Goal: Transaction & Acquisition: Purchase product/service

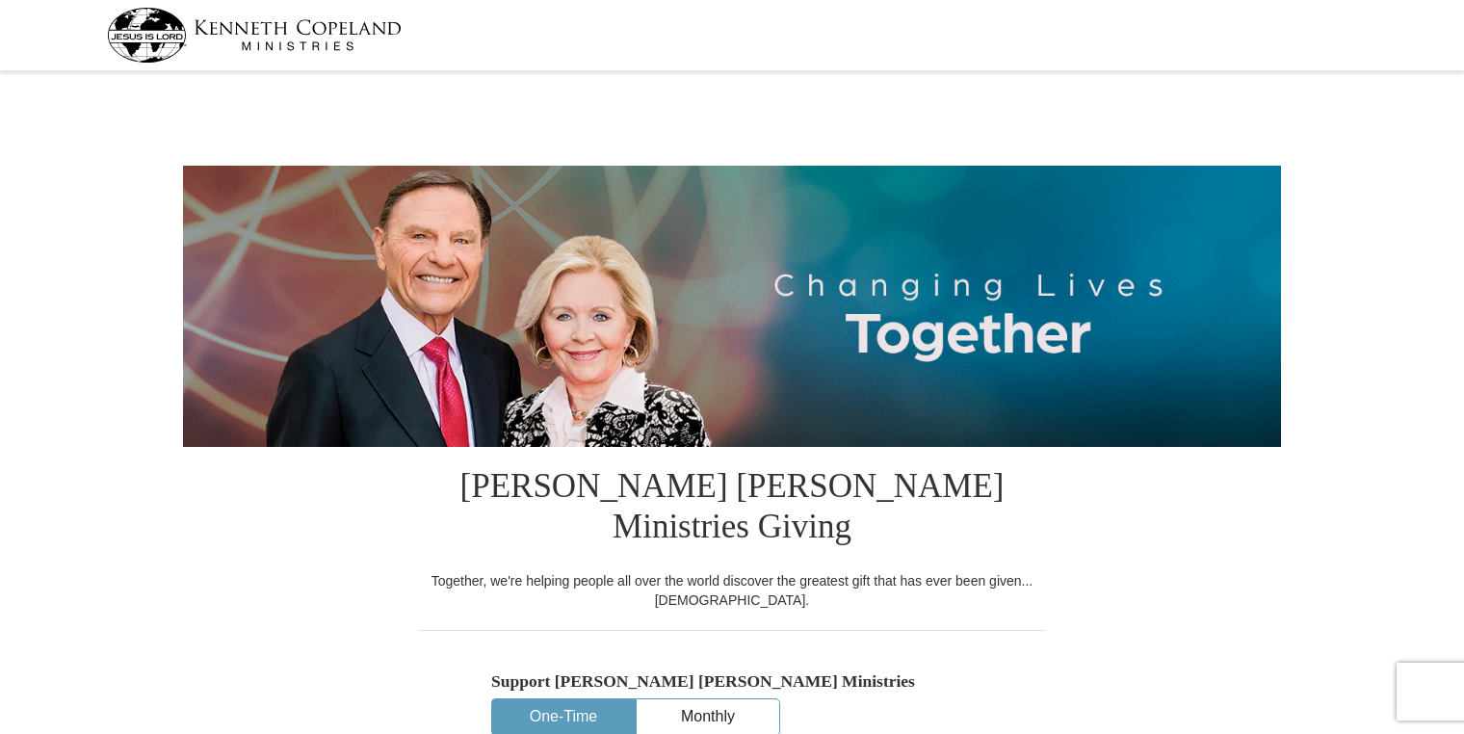
select select "PA"
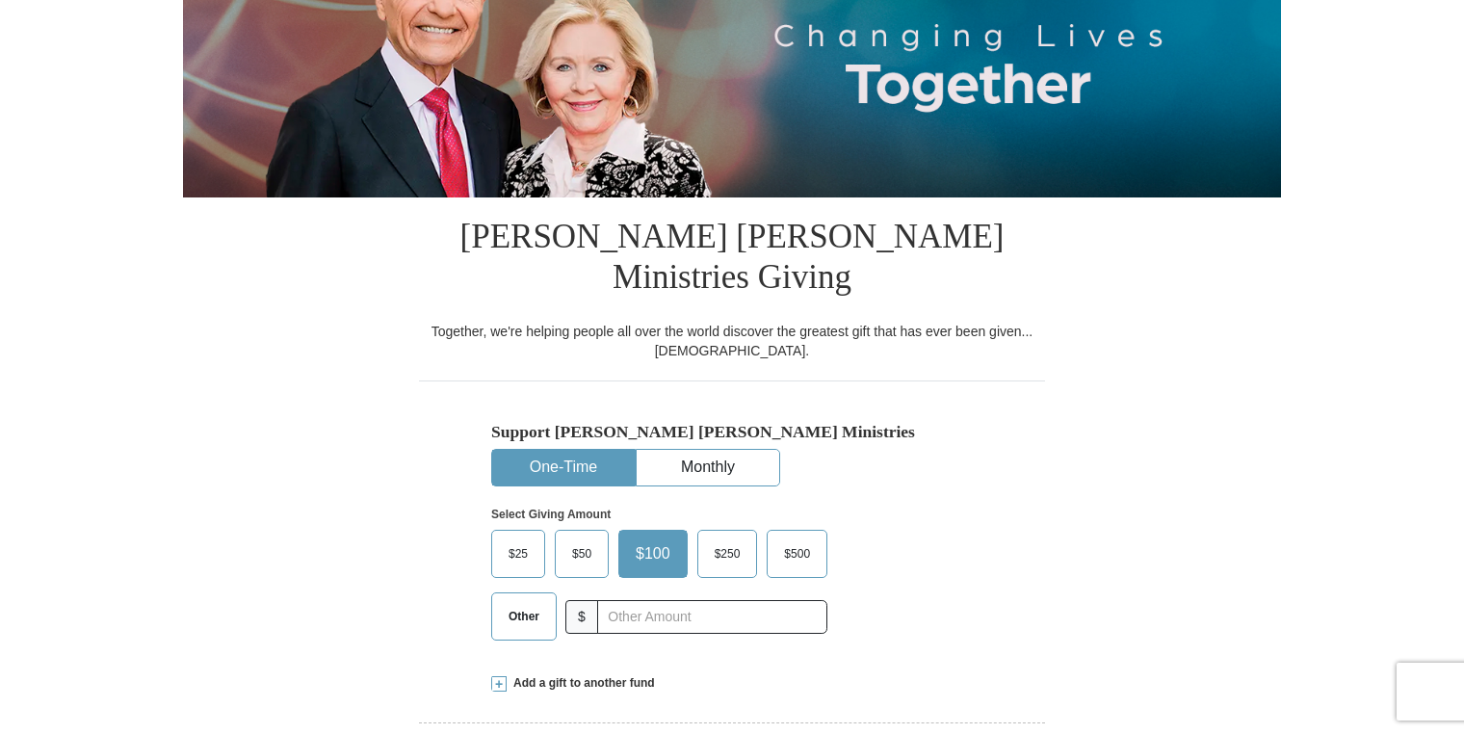
scroll to position [289, 0]
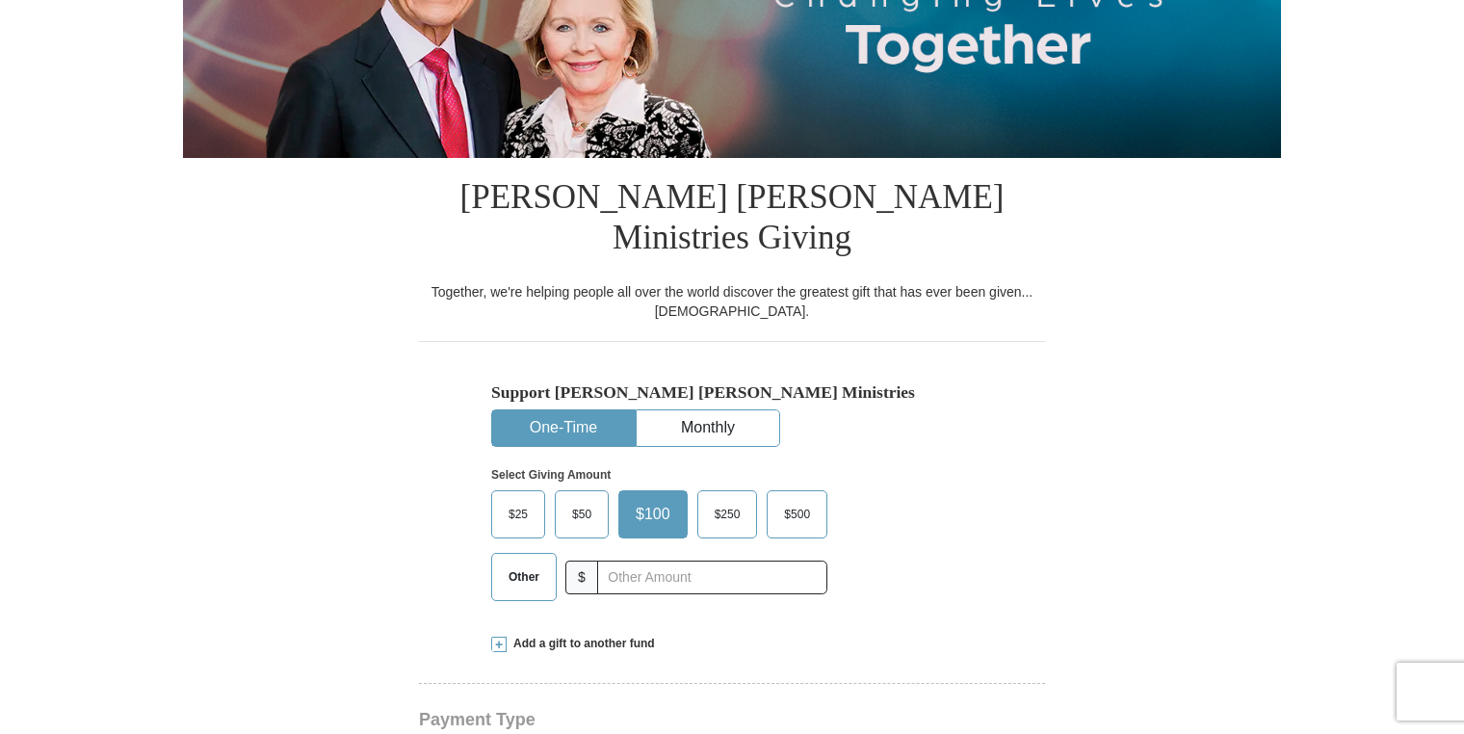
click at [530, 562] on span "Other" at bounding box center [524, 576] width 50 height 29
click at [0, 0] on input "Other" at bounding box center [0, 0] width 0 height 0
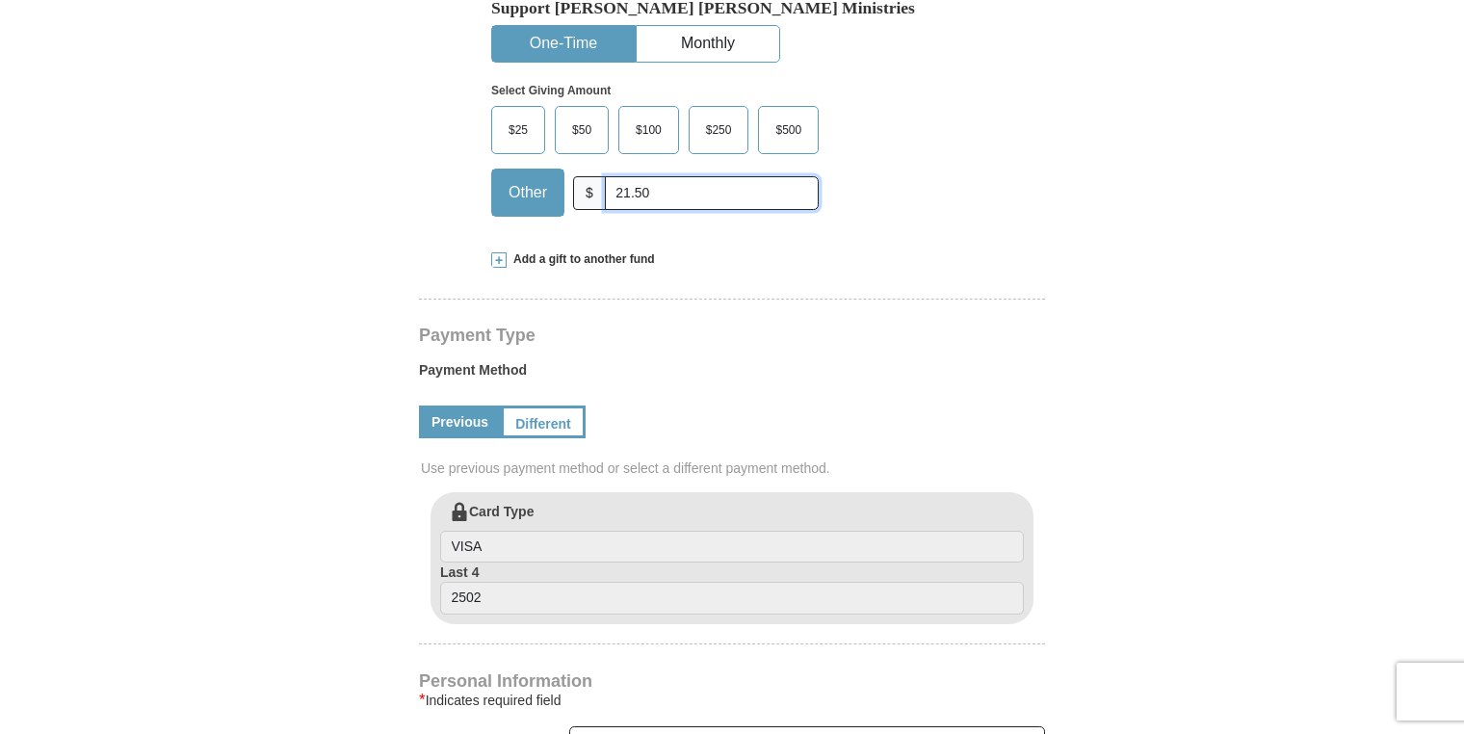
scroll to position [674, 0]
type input "21.50"
click at [539, 404] on link "Different" at bounding box center [541, 420] width 81 height 33
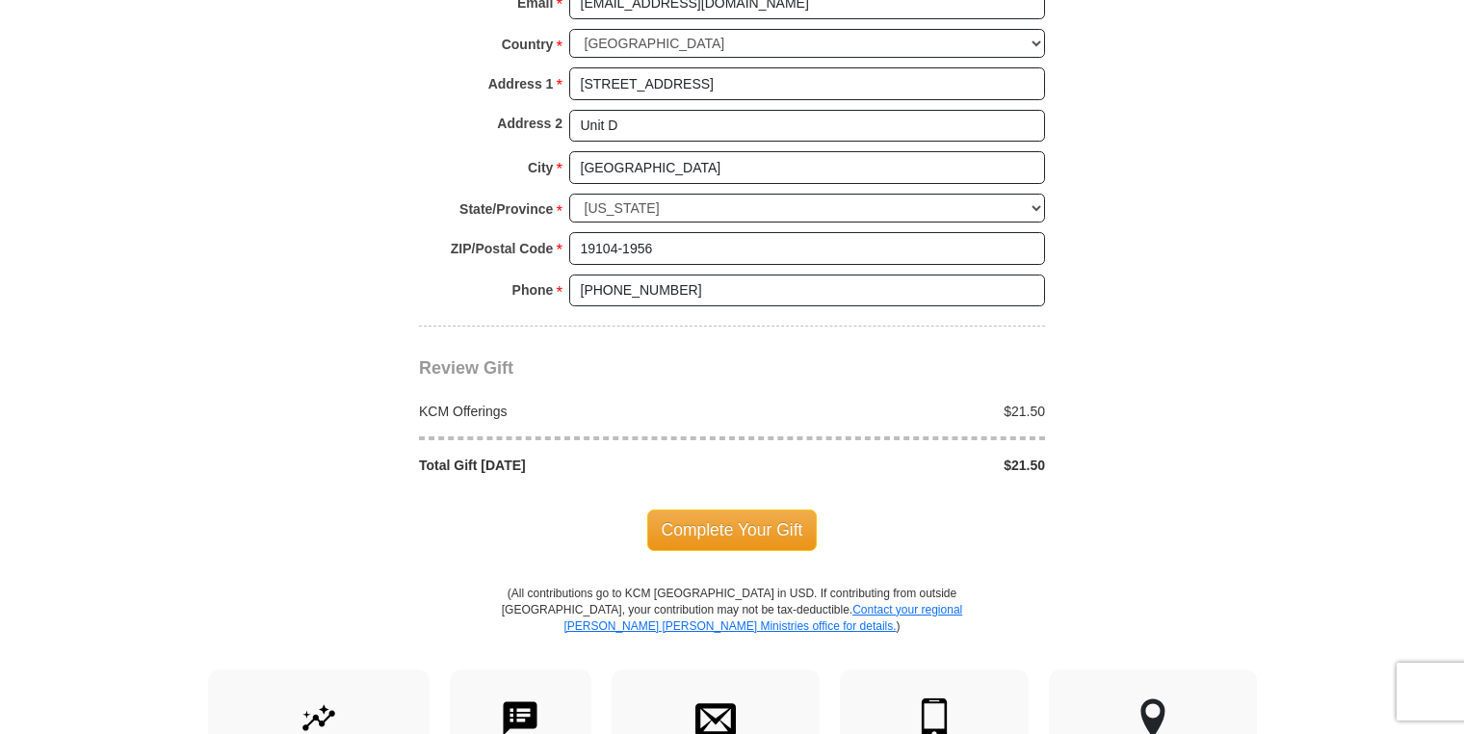
scroll to position [1733, 0]
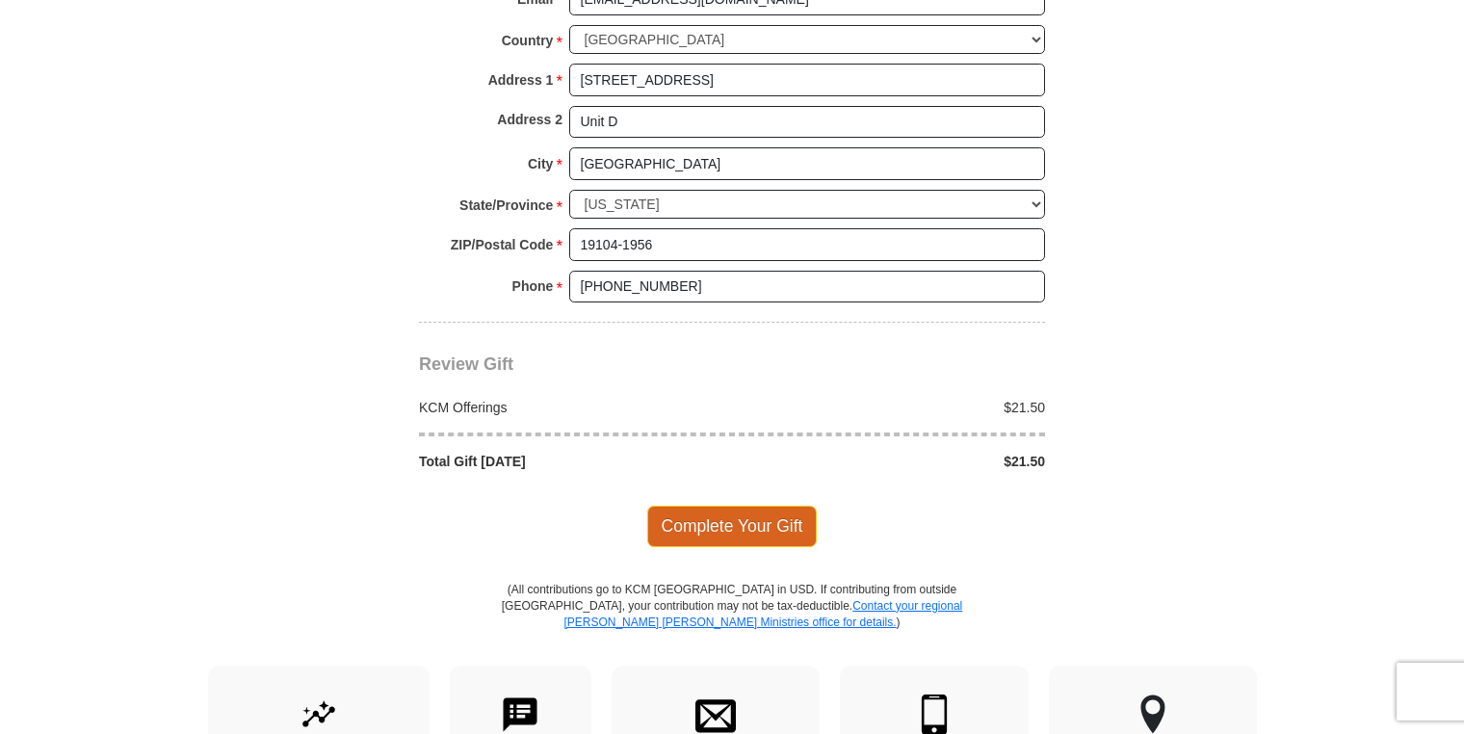
click at [692, 506] on span "Complete Your Gift" at bounding box center [732, 526] width 170 height 40
